Goal: Information Seeking & Learning: Learn about a topic

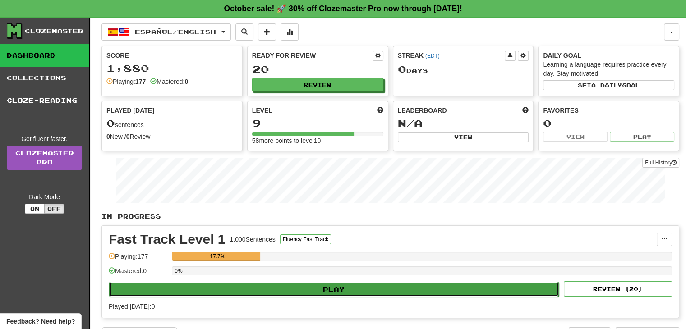
click at [293, 288] on button "Play" at bounding box center [334, 289] width 450 height 15
select select "**"
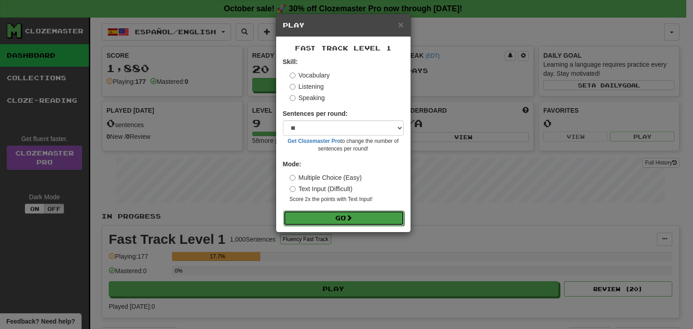
click at [336, 219] on button "Go" at bounding box center [343, 218] width 121 height 15
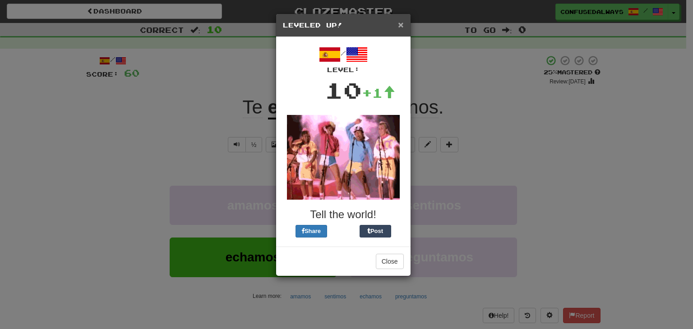
click at [401, 24] on span "×" at bounding box center [400, 24] width 5 height 10
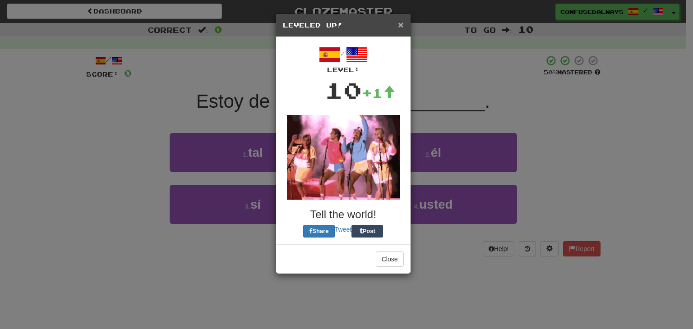
click at [402, 23] on span "×" at bounding box center [400, 24] width 5 height 10
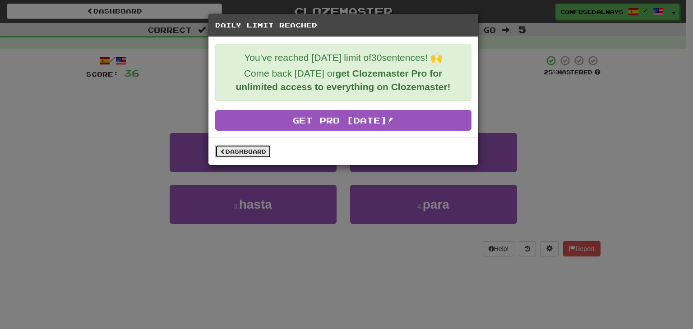
click at [240, 157] on link "Dashboard" at bounding box center [243, 152] width 56 height 14
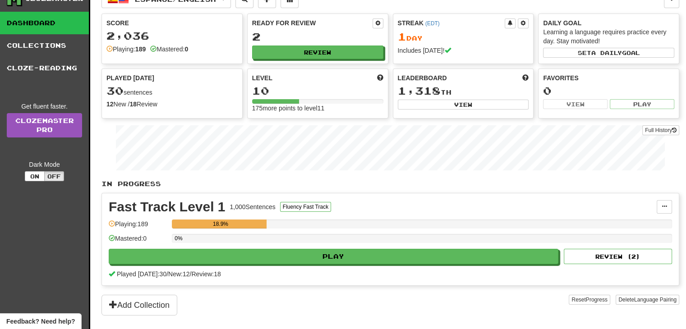
scroll to position [36, 0]
